Goal: Transaction & Acquisition: Obtain resource

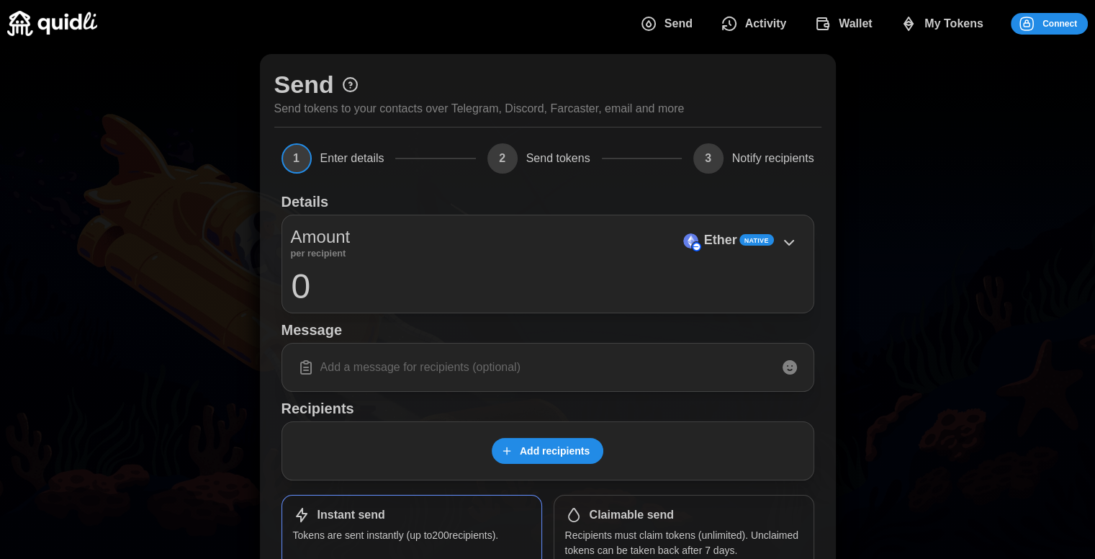
click at [341, 156] on span "Enter details" at bounding box center [353, 159] width 64 height 12
click at [1046, 15] on span "Connect" at bounding box center [1060, 24] width 35 height 20
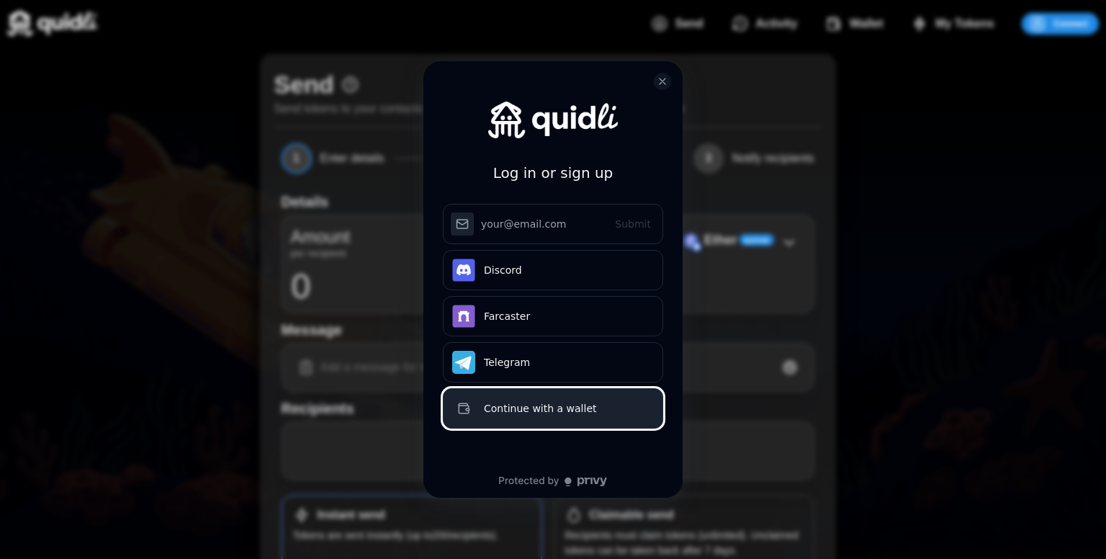
click at [594, 404] on div "Continue with a wallet" at bounding box center [569, 408] width 170 height 17
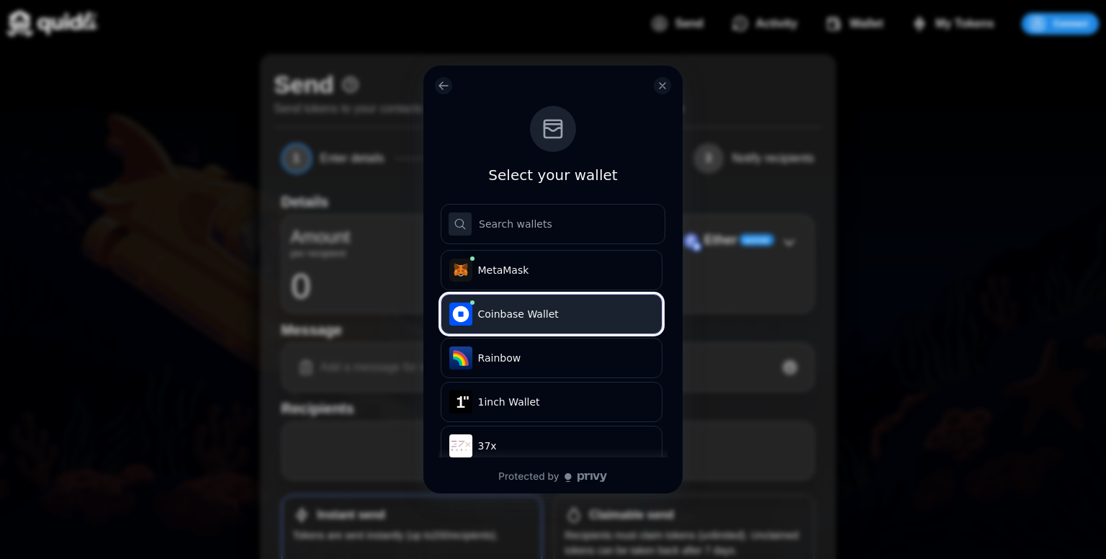
click at [582, 313] on span "Coinbase Wallet" at bounding box center [563, 314] width 171 height 14
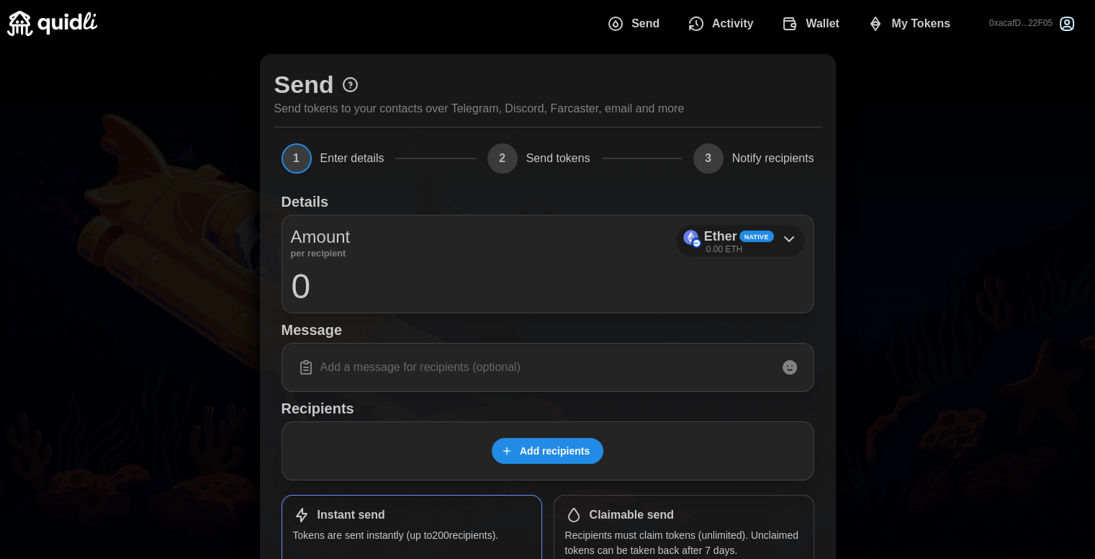
click at [788, 237] on icon at bounding box center [789, 238] width 17 height 17
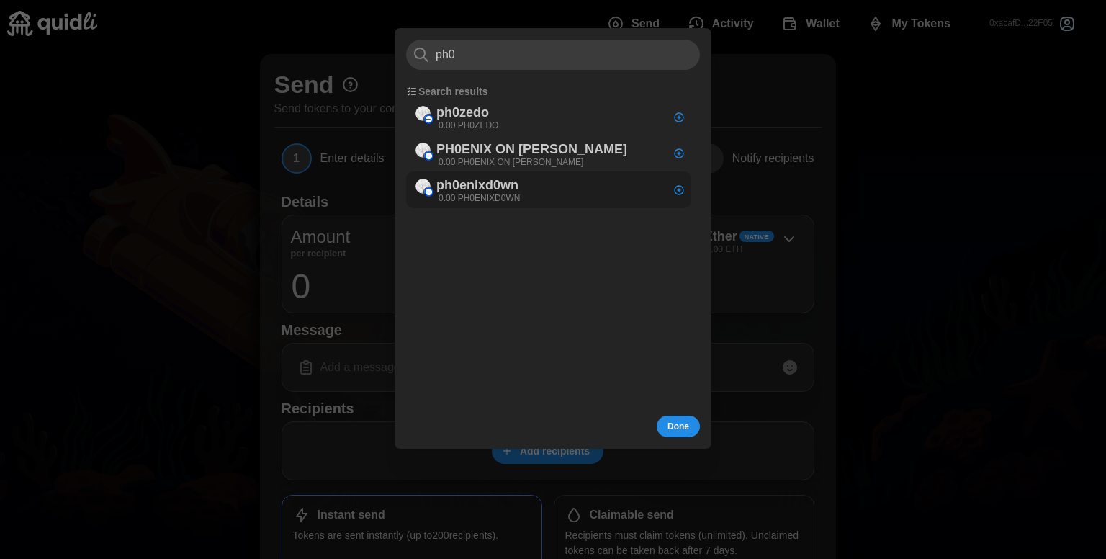
type input "ph0"
click at [592, 188] on div "ph0enixd0wn 0.00 PH0ENIXD0WN" at bounding box center [548, 189] width 285 height 37
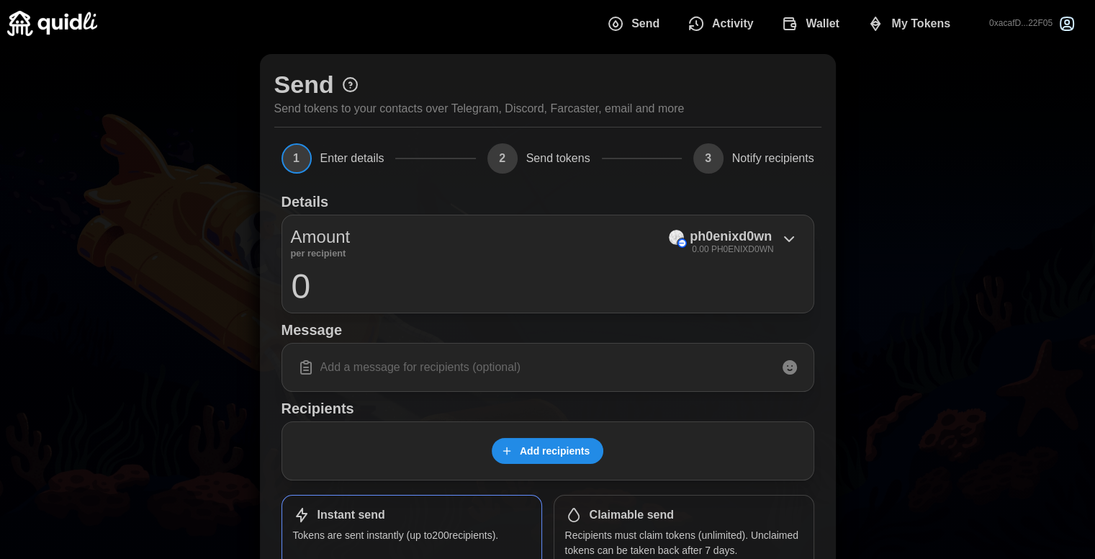
click at [800, 48] on div "Send Send tokens to your contacts over Telegram, Discord, Farcaster, email and …" at bounding box center [547, 345] width 1095 height 596
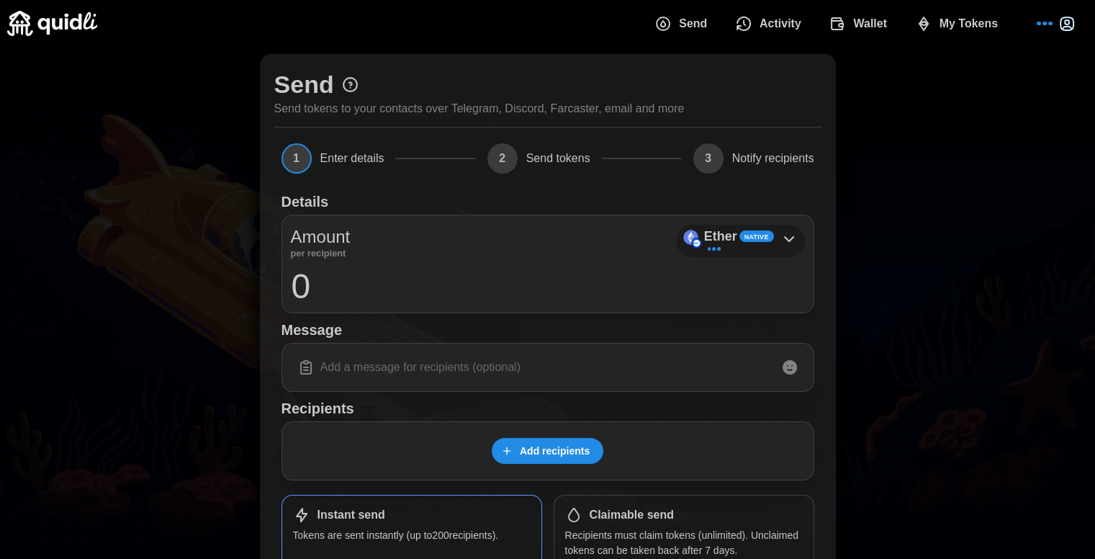
click at [789, 238] on icon at bounding box center [789, 238] width 17 height 17
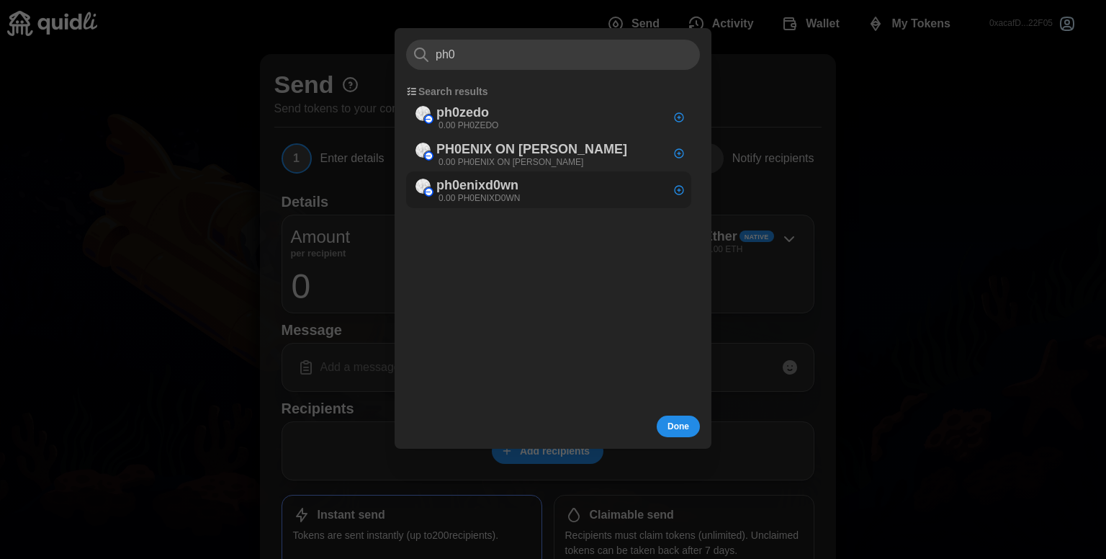
type input "ph0"
click at [519, 182] on p "ph0enixd0wn" at bounding box center [477, 185] width 82 height 21
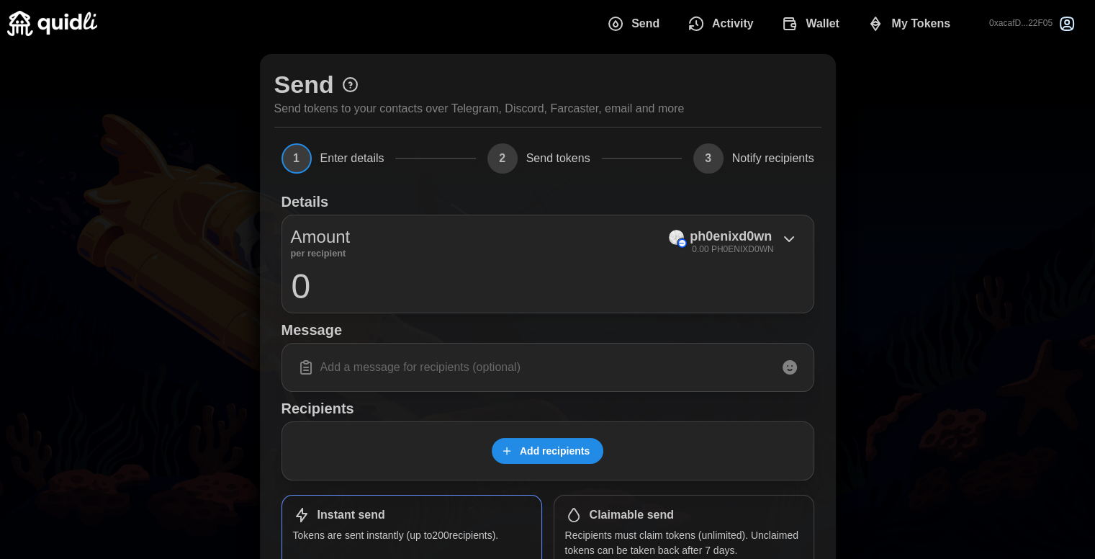
click at [806, 24] on span "Wallet" at bounding box center [823, 23] width 34 height 29
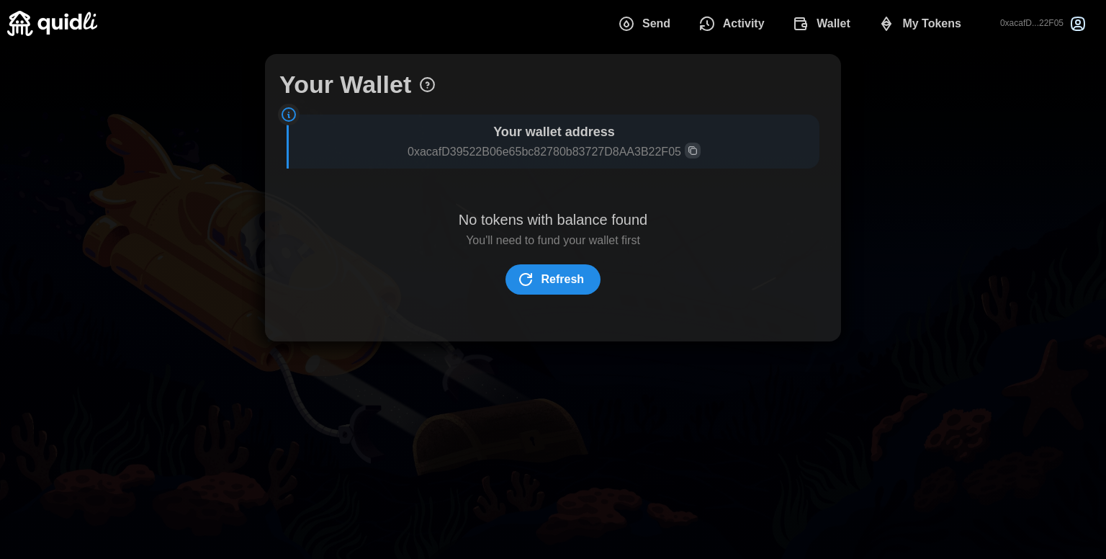
click at [565, 272] on span "Refresh" at bounding box center [563, 279] width 43 height 29
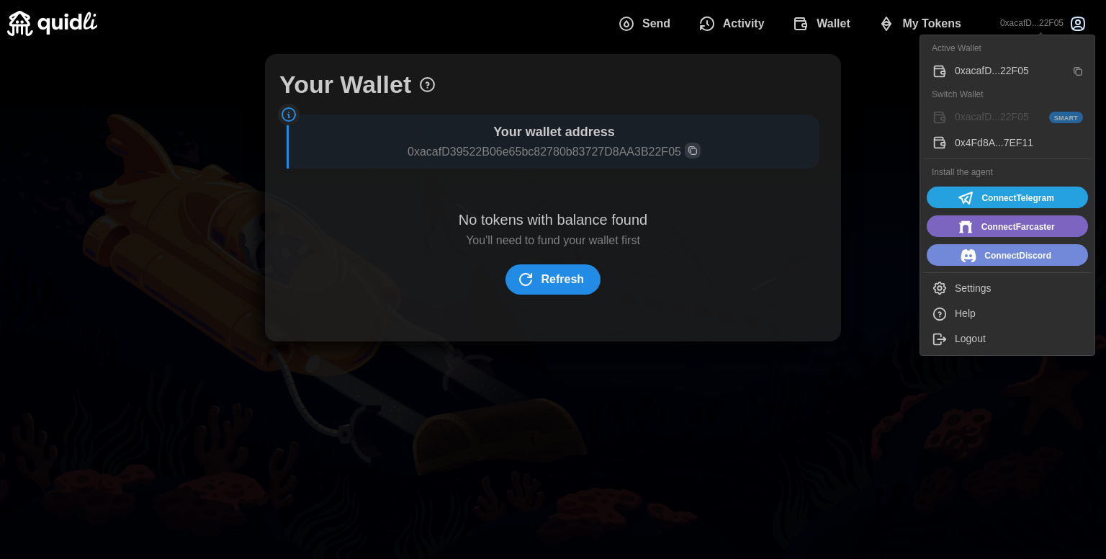
click at [1003, 140] on div "0x4Fd8A...7EF11" at bounding box center [1019, 143] width 128 height 16
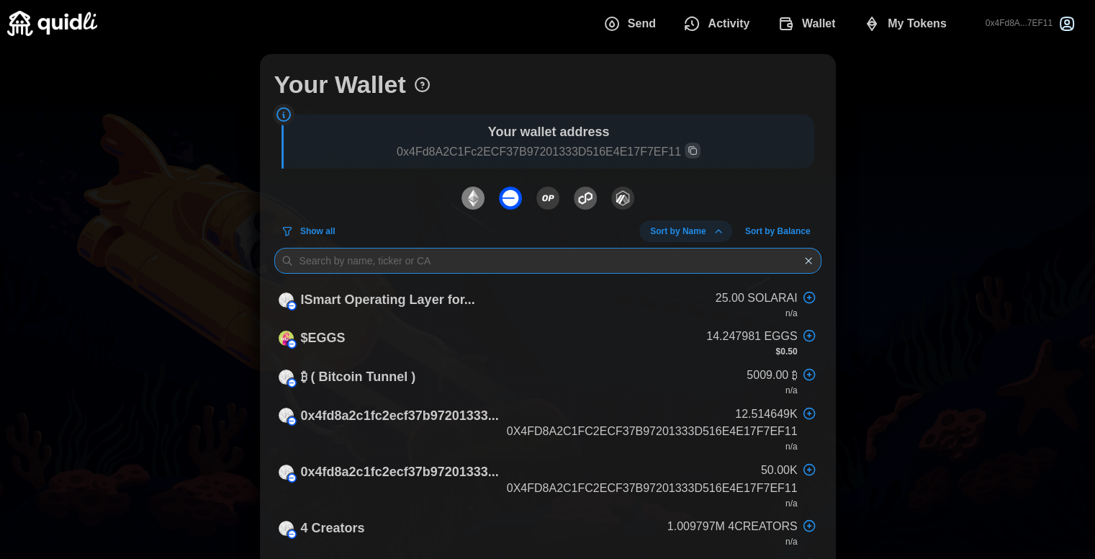
click at [399, 262] on input at bounding box center [547, 261] width 547 height 26
click at [713, 233] on icon "dots" at bounding box center [719, 231] width 12 height 12
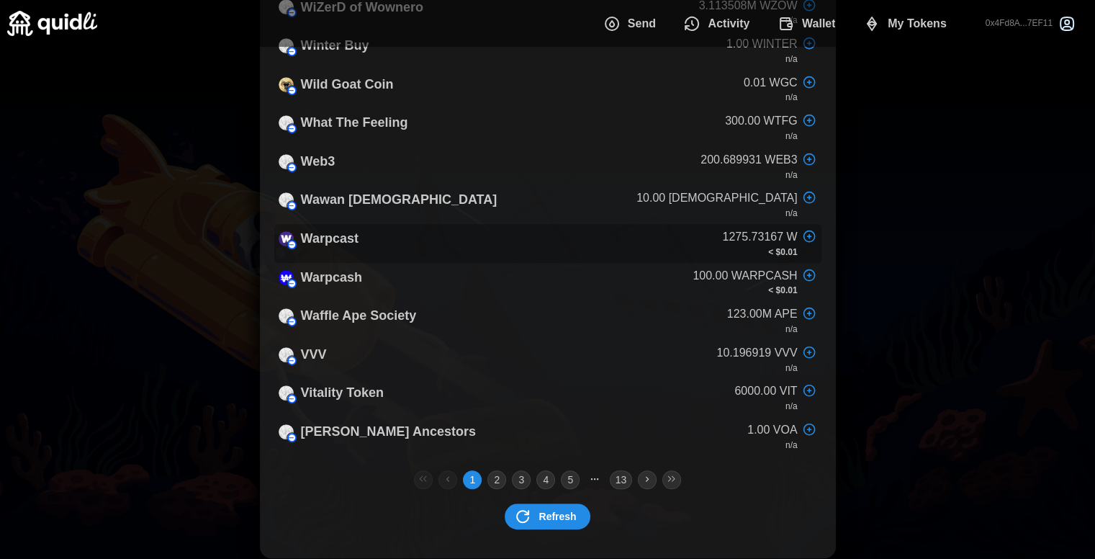
scroll to position [800, 0]
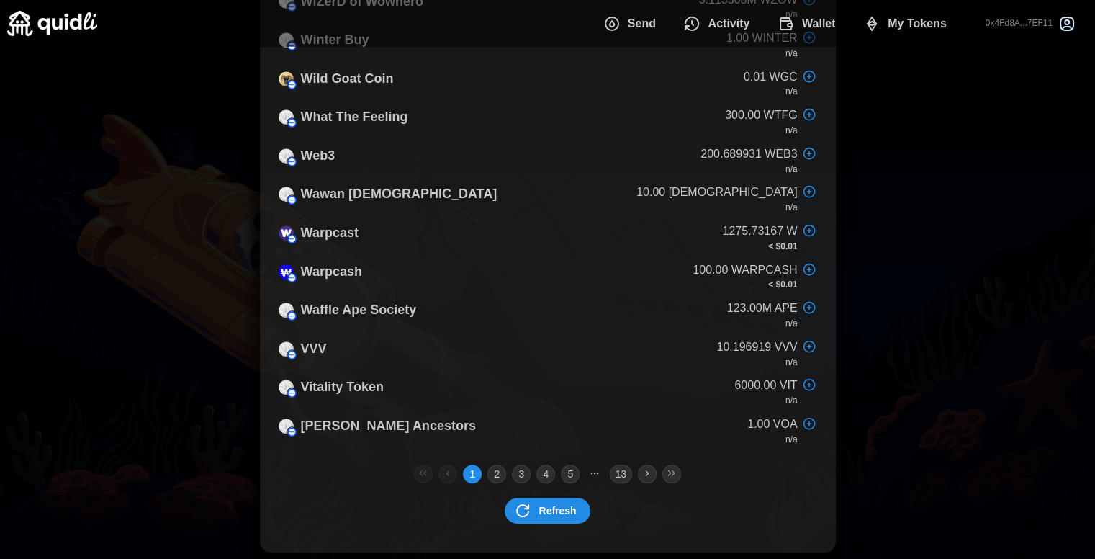
click at [496, 475] on button "2" at bounding box center [497, 474] width 19 height 19
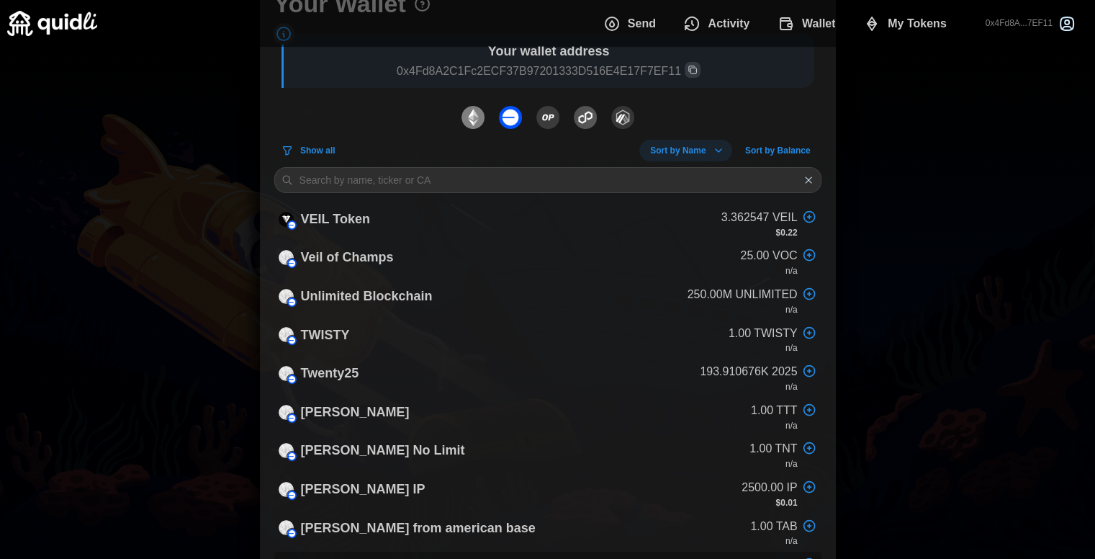
scroll to position [80, 0]
click at [776, 146] on span "Sort by Balance" at bounding box center [778, 151] width 66 height 20
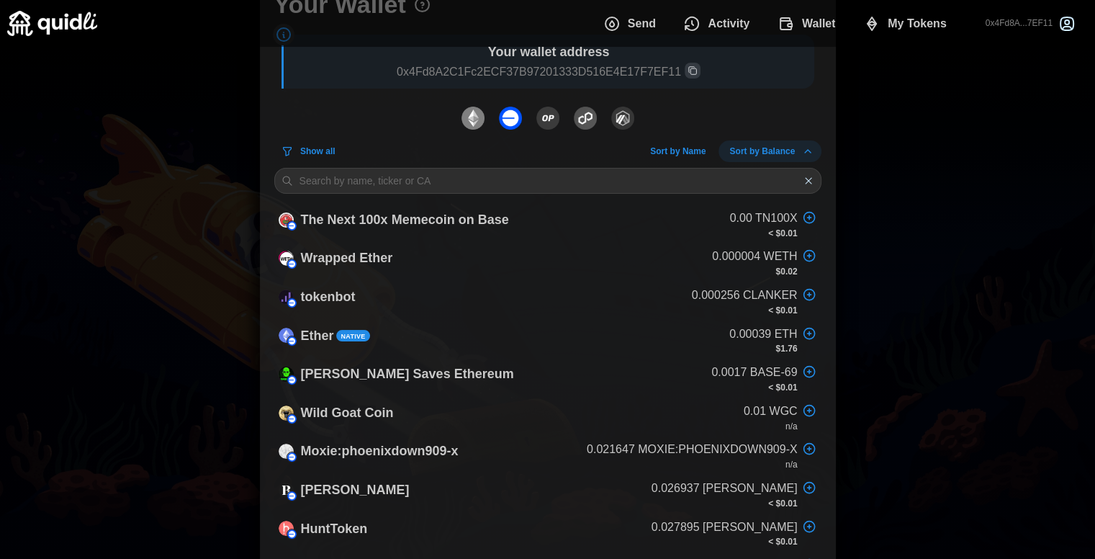
click at [775, 148] on span "Sort by Balance" at bounding box center [763, 151] width 66 height 20
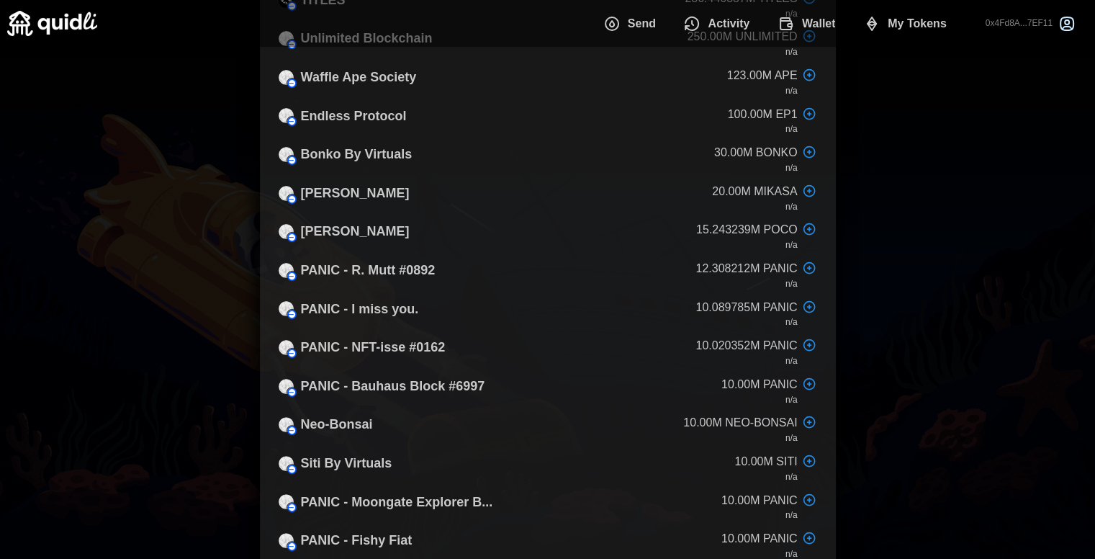
scroll to position [296, 0]
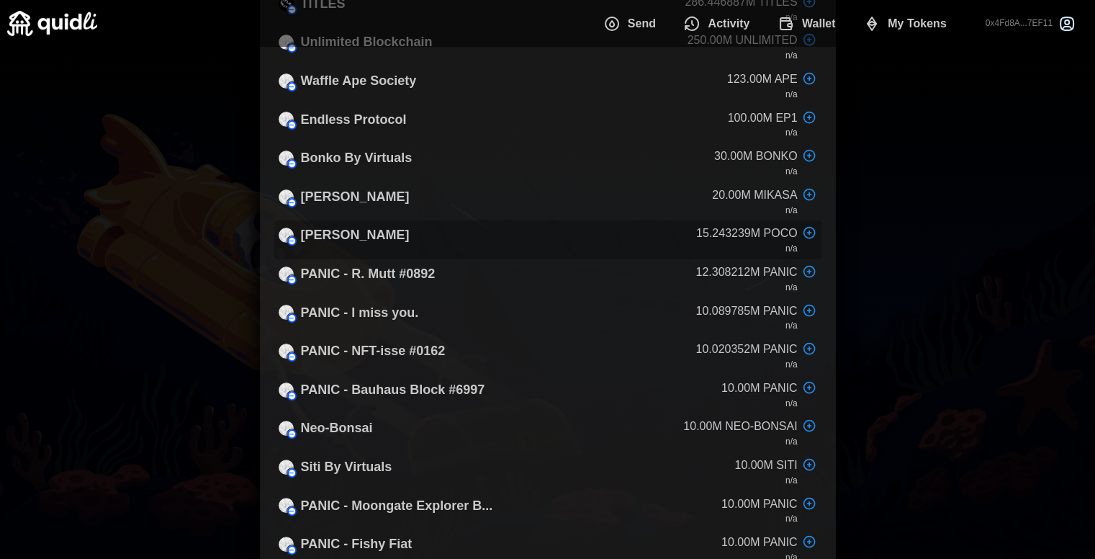
click at [375, 235] on p "Piccolo Monni" at bounding box center [355, 235] width 109 height 21
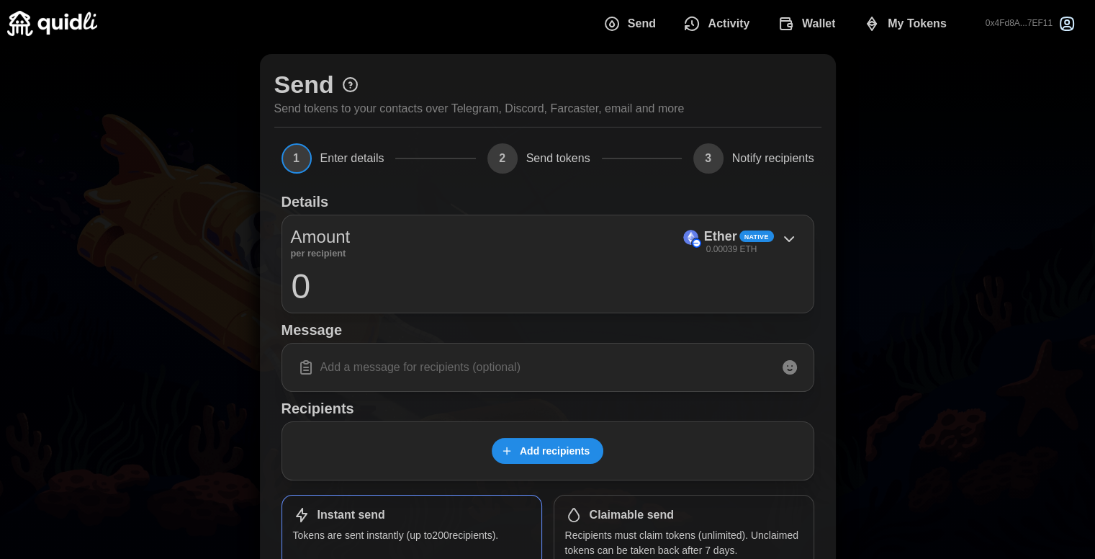
click at [346, 288] on input "0" at bounding box center [548, 286] width 514 height 36
type input "1000"
click at [539, 451] on span "Add recipients" at bounding box center [555, 451] width 70 height 24
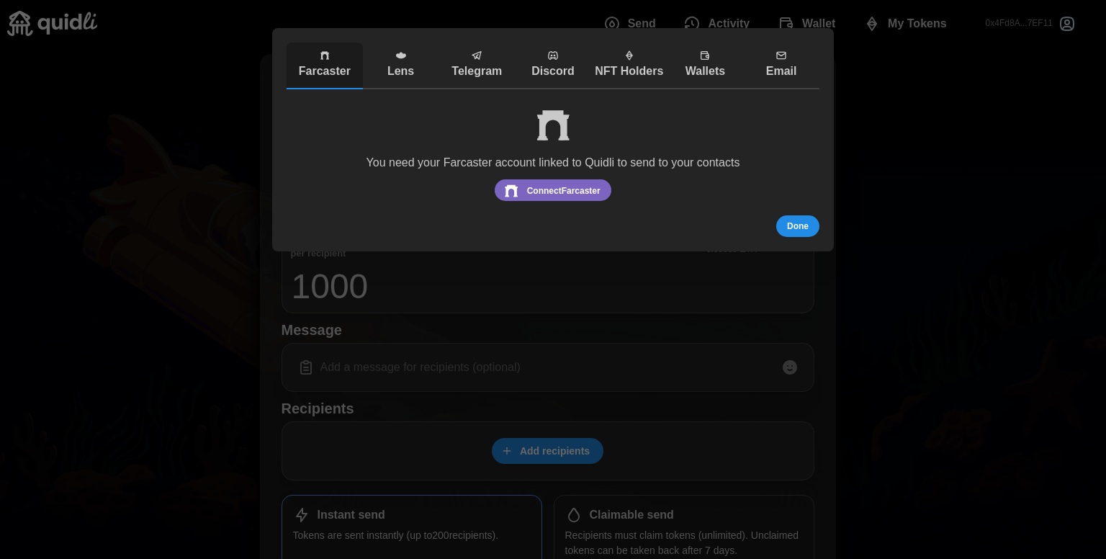
click at [476, 71] on p "Telegram" at bounding box center [476, 72] width 69 height 18
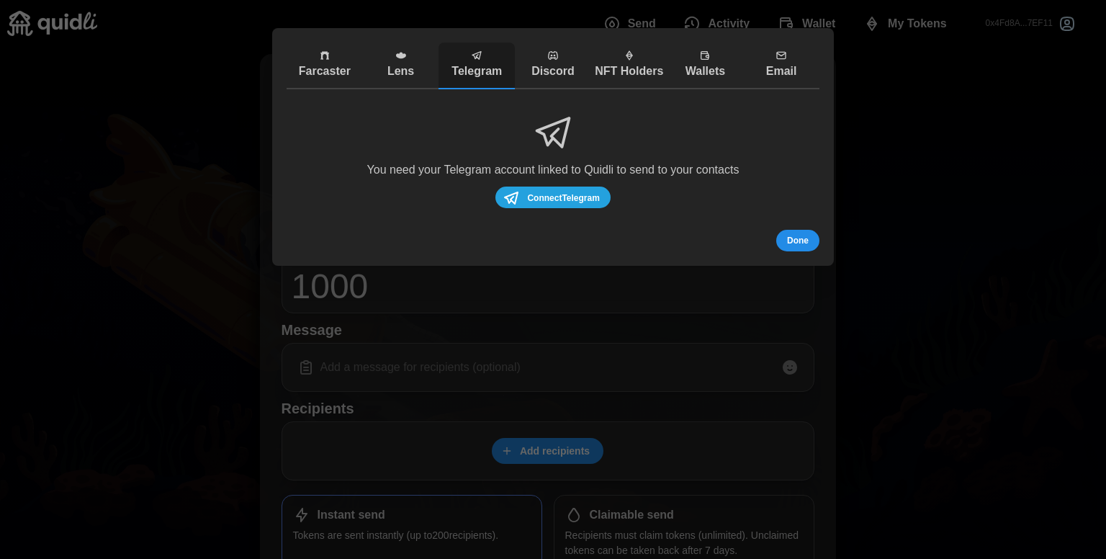
click at [559, 197] on span "Connect Telegram" at bounding box center [563, 197] width 72 height 19
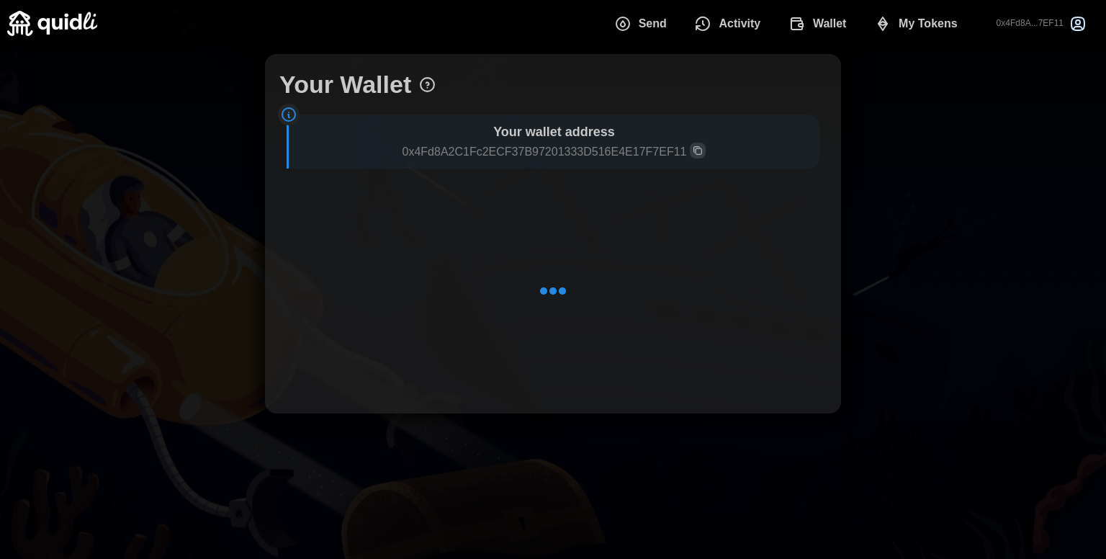
click at [61, 21] on img at bounding box center [52, 23] width 90 height 25
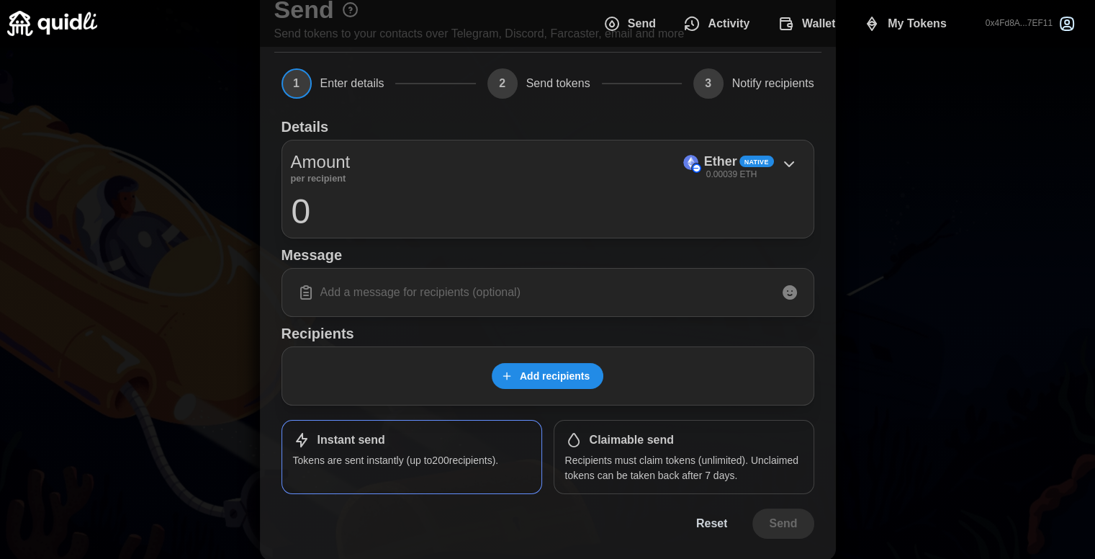
scroll to position [97, 0]
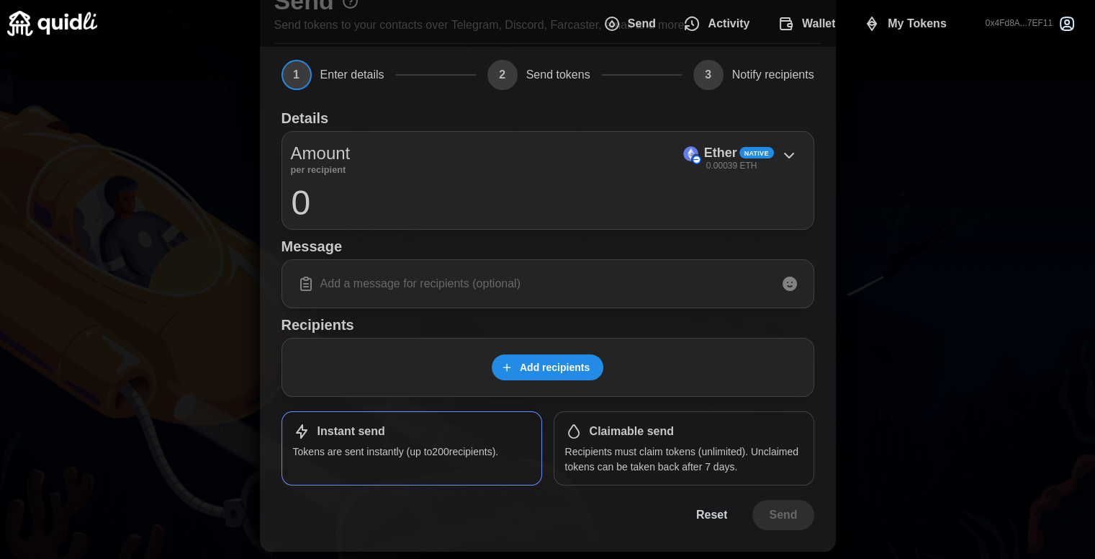
click at [527, 355] on span "Add recipients" at bounding box center [555, 367] width 70 height 24
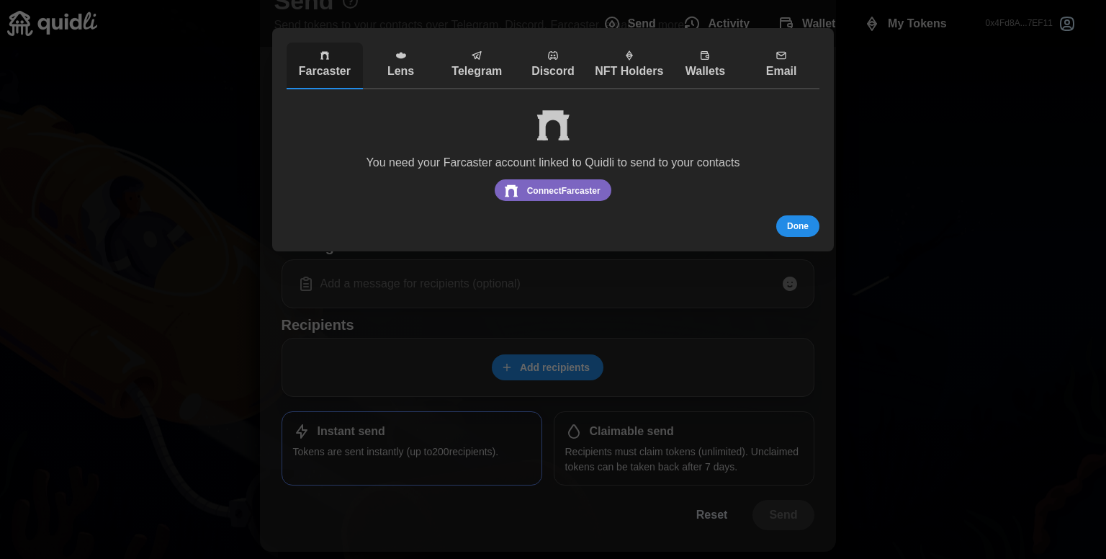
click at [472, 68] on p "Telegram" at bounding box center [476, 72] width 69 height 18
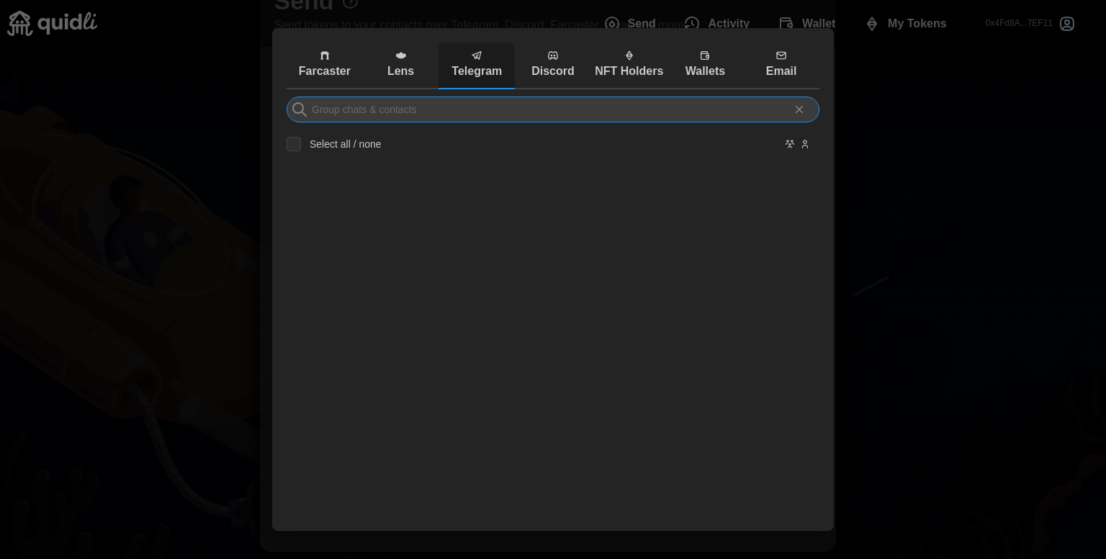
click at [352, 111] on input at bounding box center [553, 110] width 533 height 26
click at [295, 142] on input "Select all / none" at bounding box center [294, 144] width 14 height 14
click at [345, 142] on label "Select all / none" at bounding box center [341, 144] width 81 height 14
click at [301, 142] on input "Select all / none" at bounding box center [294, 144] width 14 height 14
click at [382, 145] on label "Select all / none" at bounding box center [341, 144] width 81 height 14
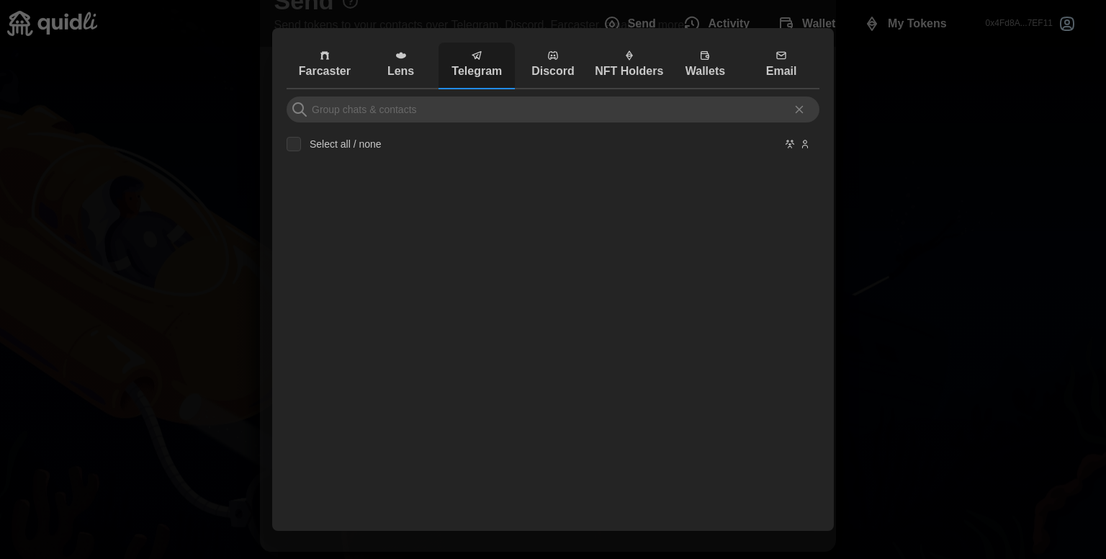
click at [301, 145] on input "Select all / none" at bounding box center [294, 144] width 14 height 14
checkbox input "false"
click at [396, 109] on input at bounding box center [553, 110] width 533 height 26
click at [403, 56] on icon "button" at bounding box center [401, 56] width 12 height 12
click at [415, 110] on input at bounding box center [553, 110] width 533 height 26
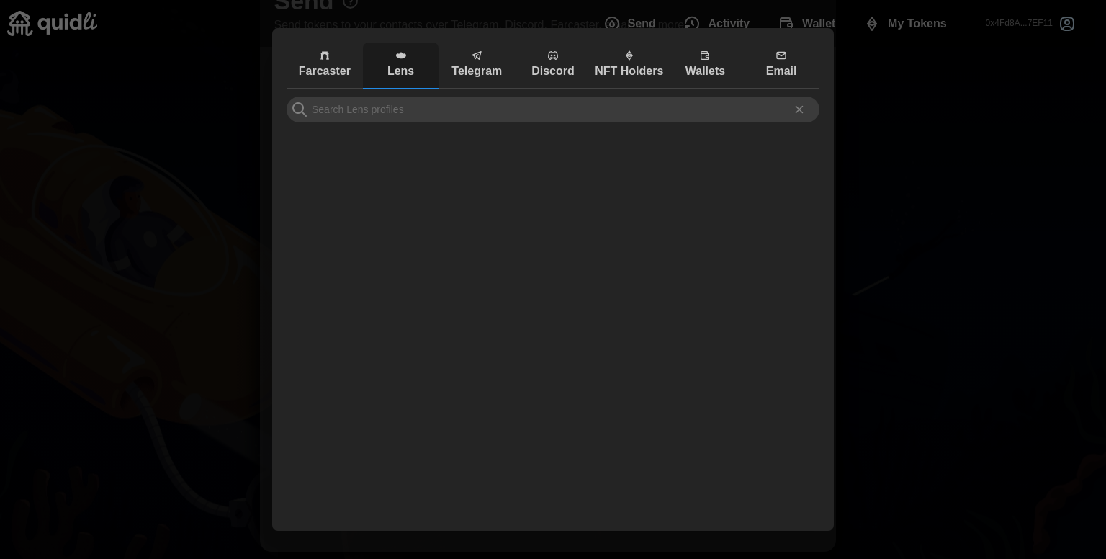
click at [316, 64] on p "Farcaster" at bounding box center [324, 72] width 69 height 18
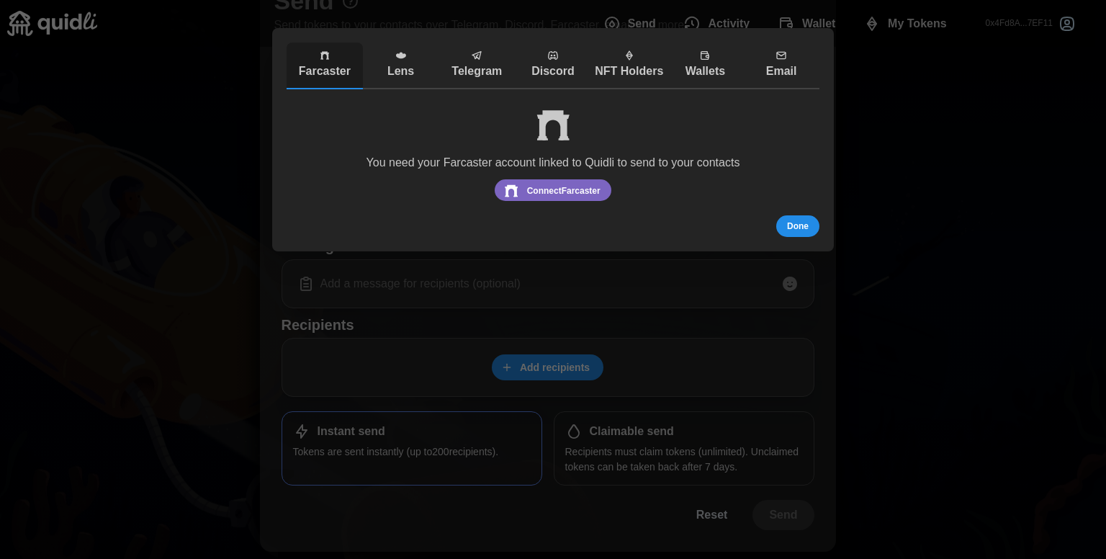
click at [882, 195] on div at bounding box center [553, 279] width 1106 height 559
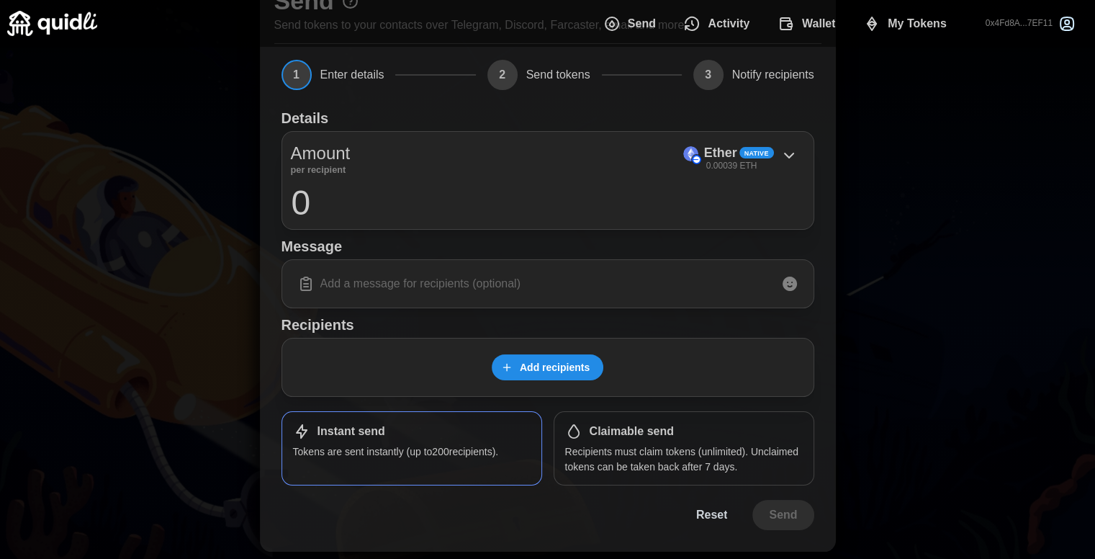
click at [913, 24] on span "My Tokens" at bounding box center [917, 23] width 59 height 29
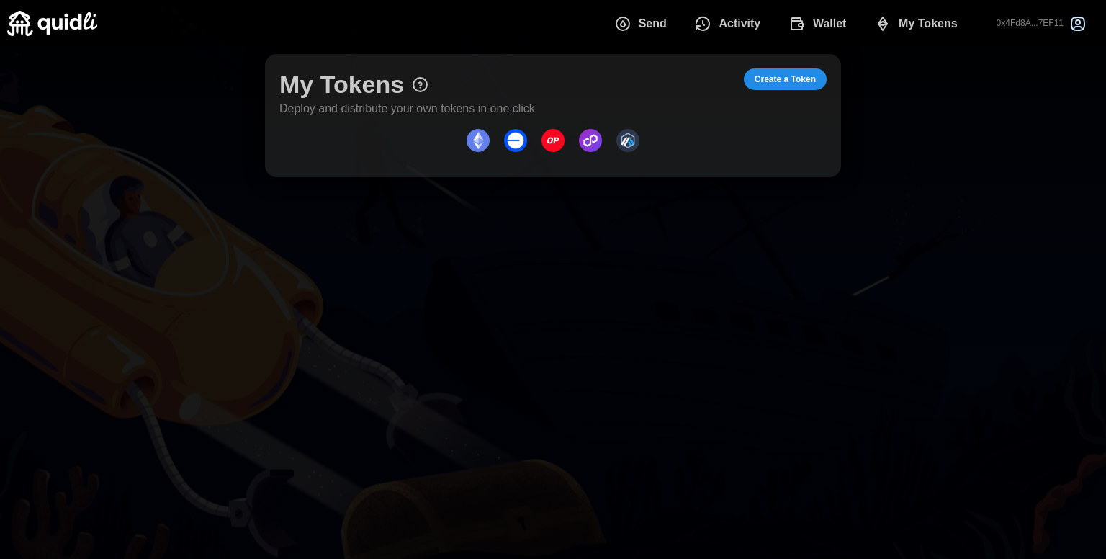
click at [776, 79] on span "Create a Token" at bounding box center [785, 79] width 61 height 20
